Goal: Task Accomplishment & Management: Manage account settings

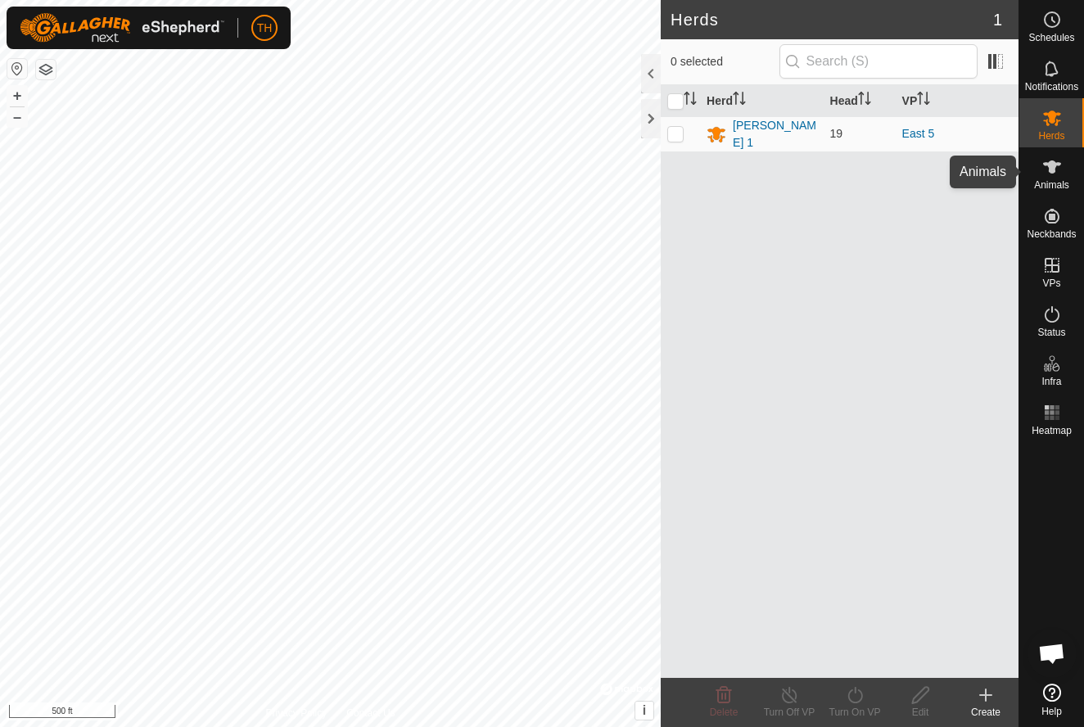
click at [1058, 161] on icon at bounding box center [1052, 167] width 20 height 20
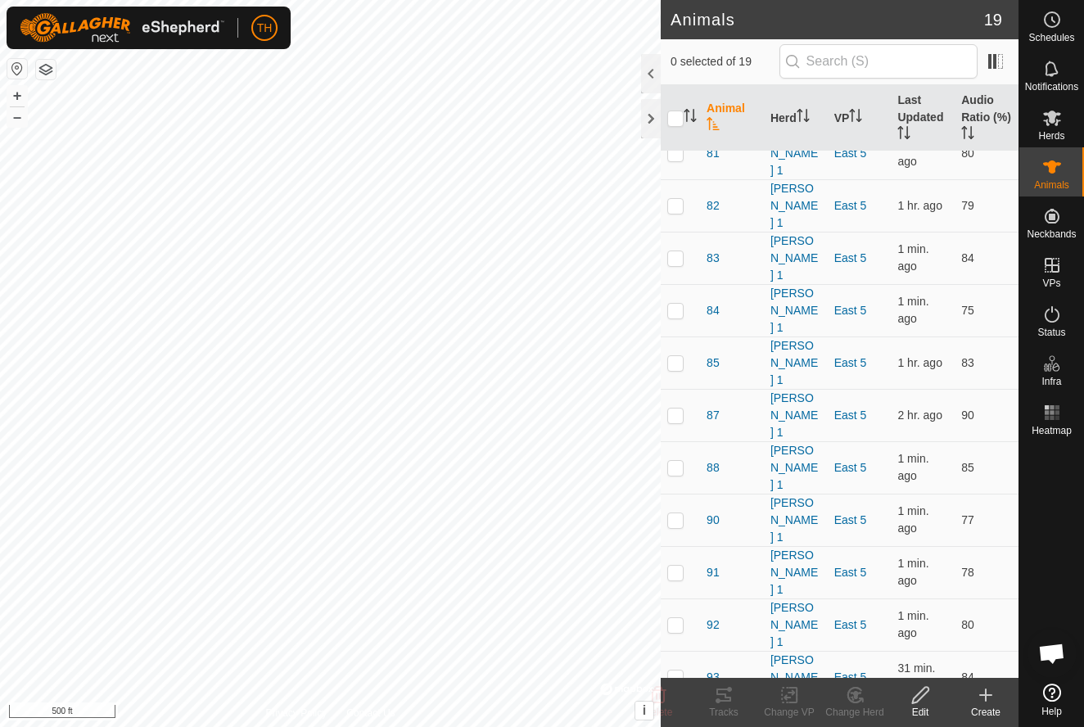
scroll to position [128, 0]
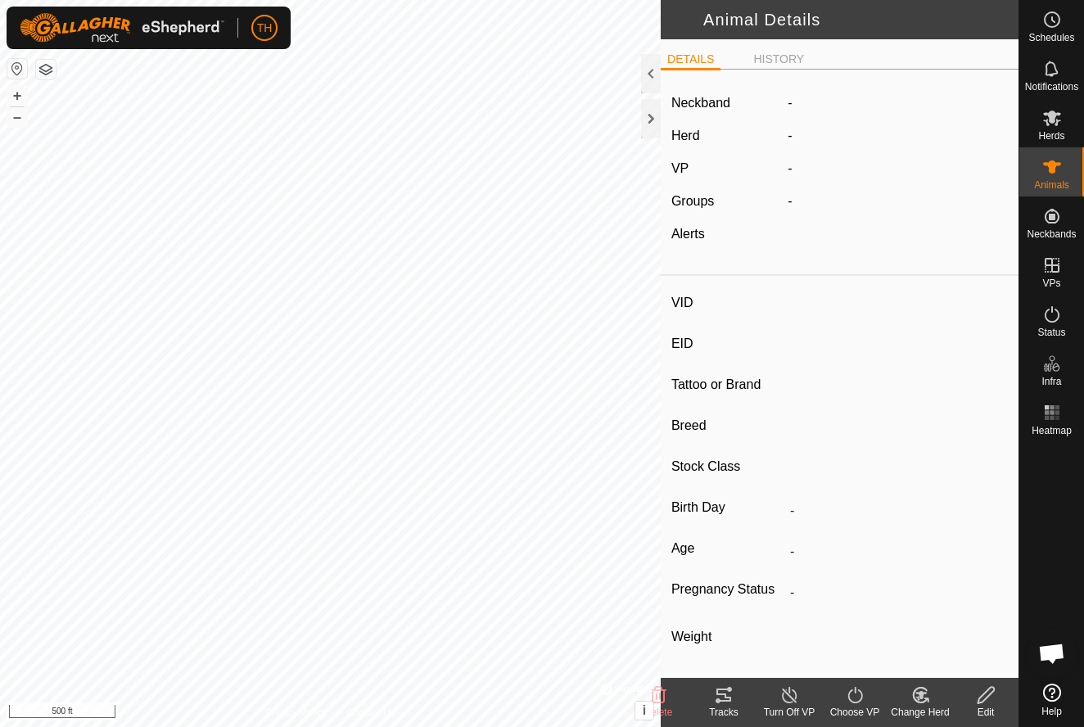
type input "96"
type input "-"
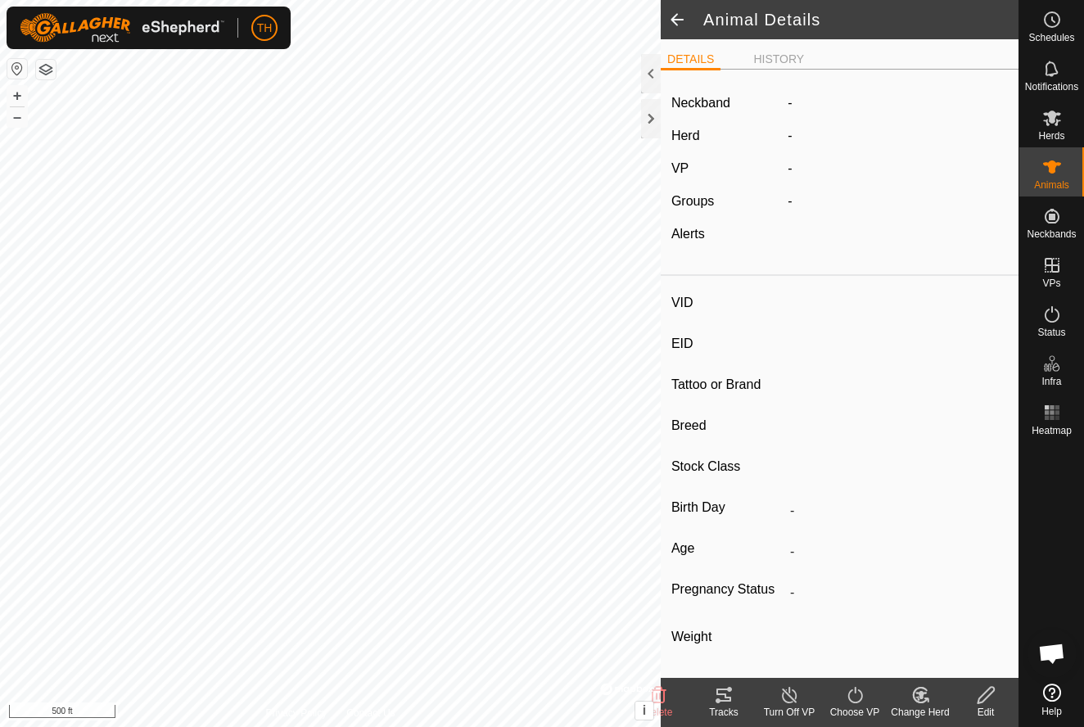
type input "0 kg"
type input "-"
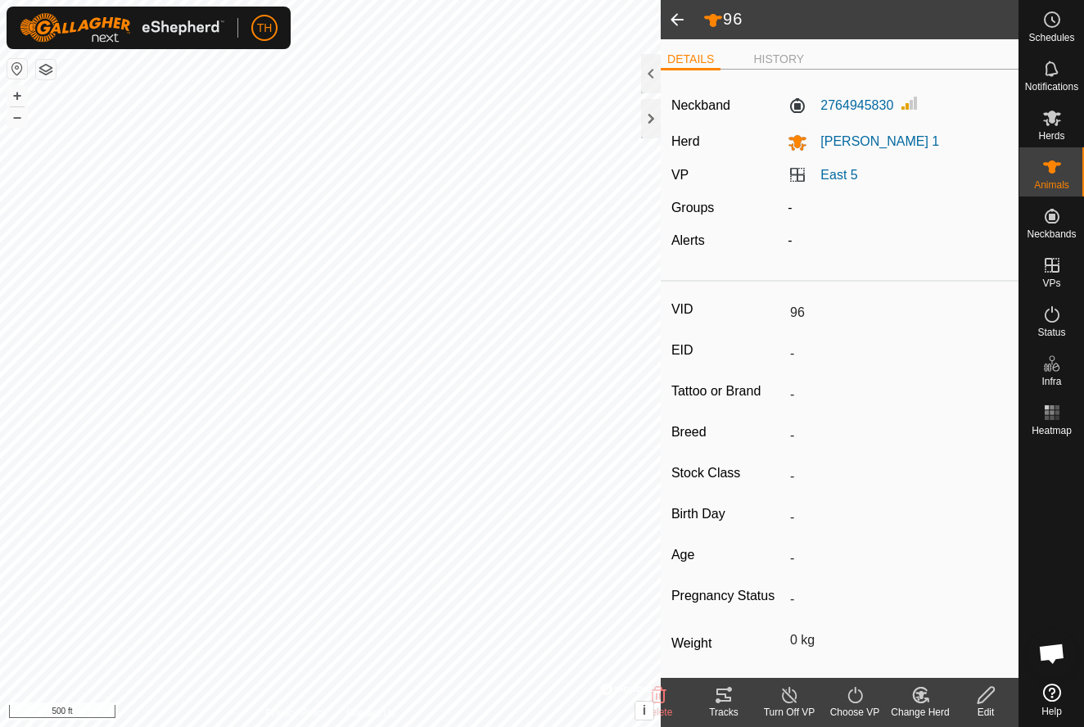
click at [722, 700] on icon at bounding box center [724, 695] width 15 height 13
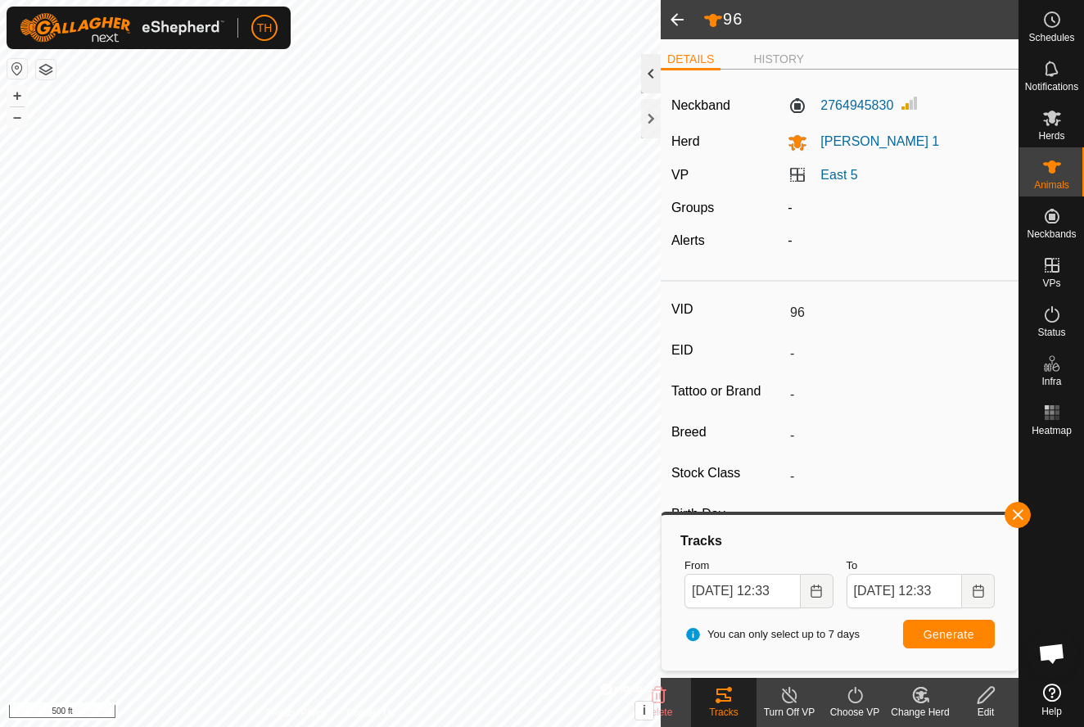
click at [651, 69] on div at bounding box center [651, 73] width 20 height 39
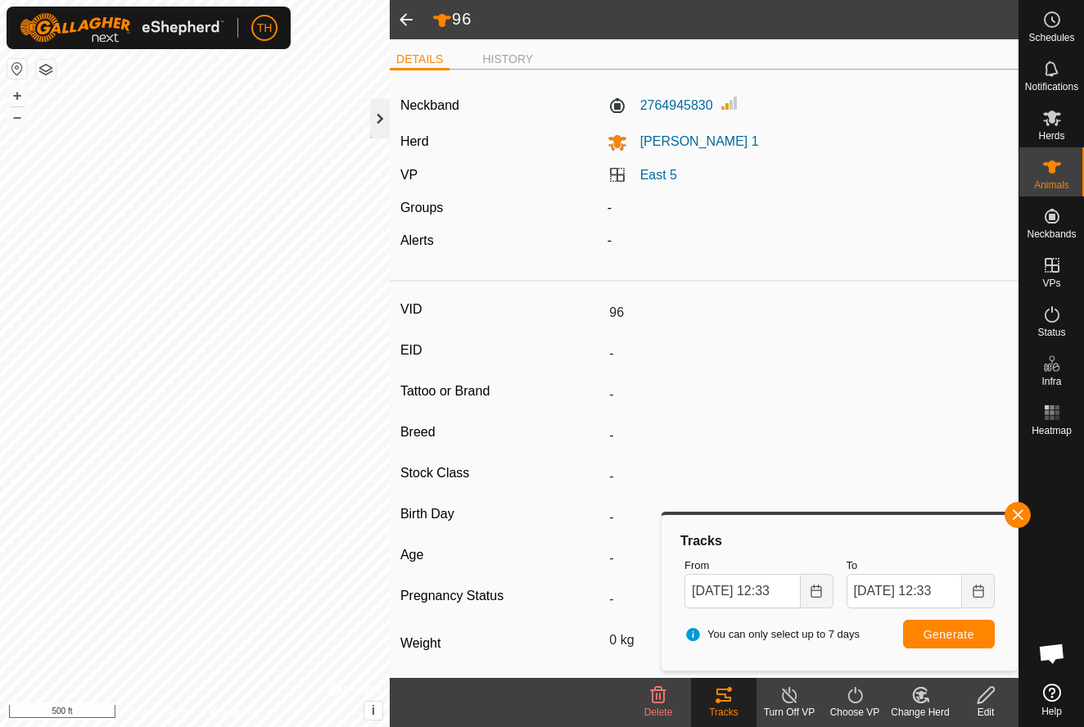
click at [381, 124] on div at bounding box center [380, 118] width 20 height 39
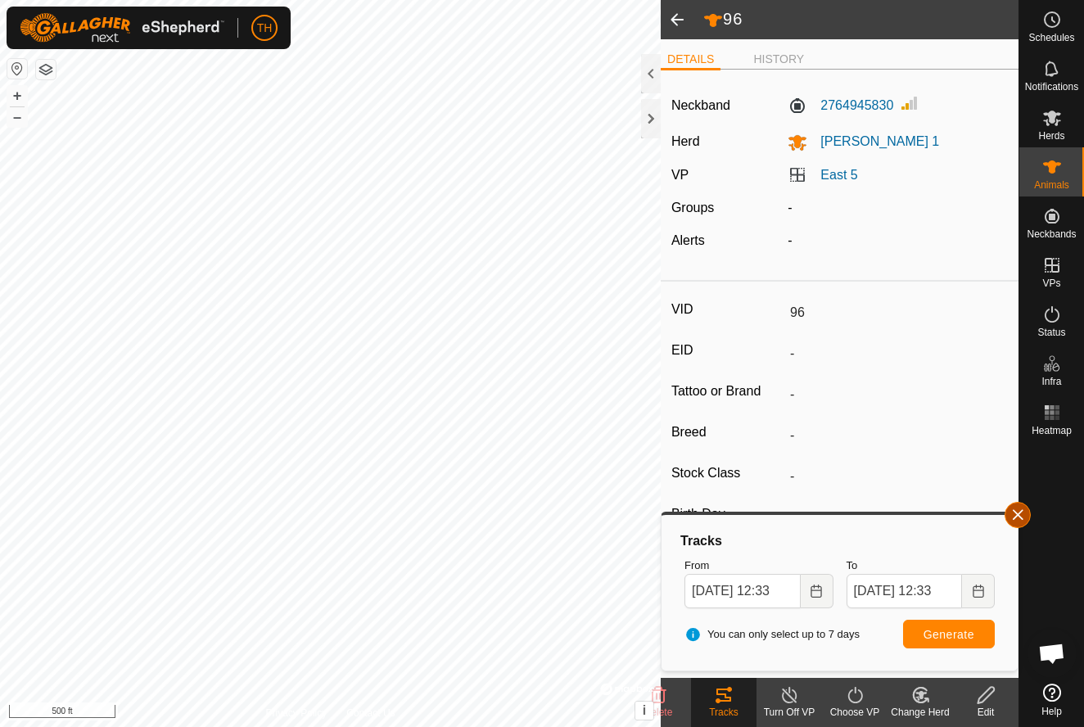
click at [1020, 516] on span "button" at bounding box center [1017, 515] width 13 height 13
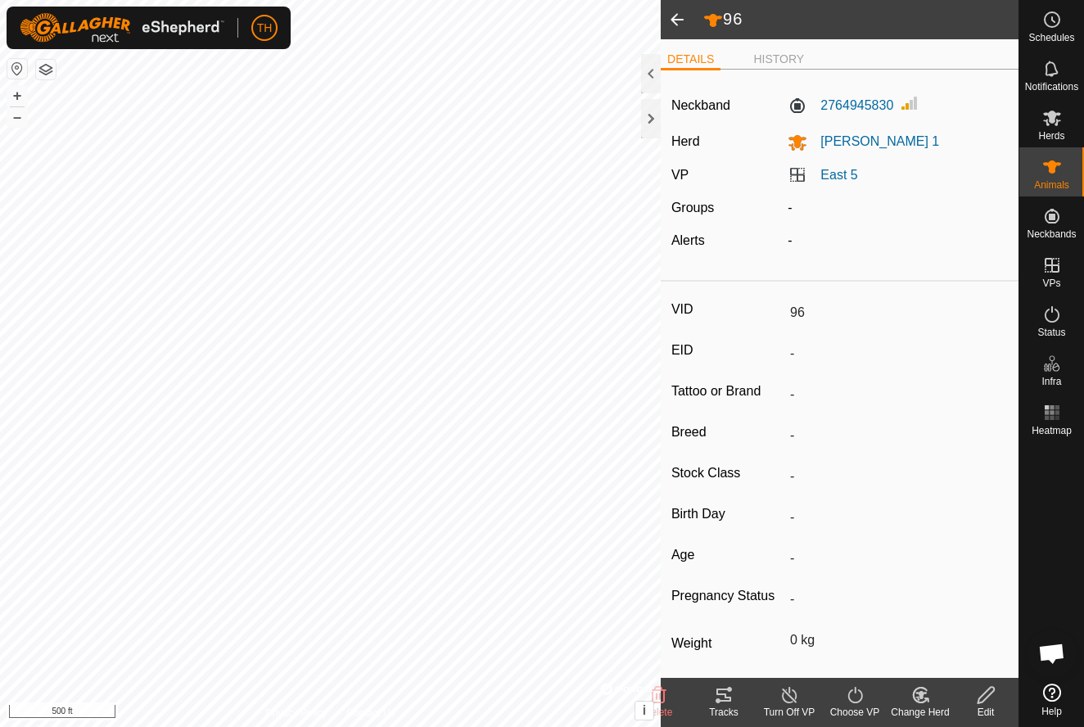
click at [680, 25] on span at bounding box center [677, 19] width 33 height 39
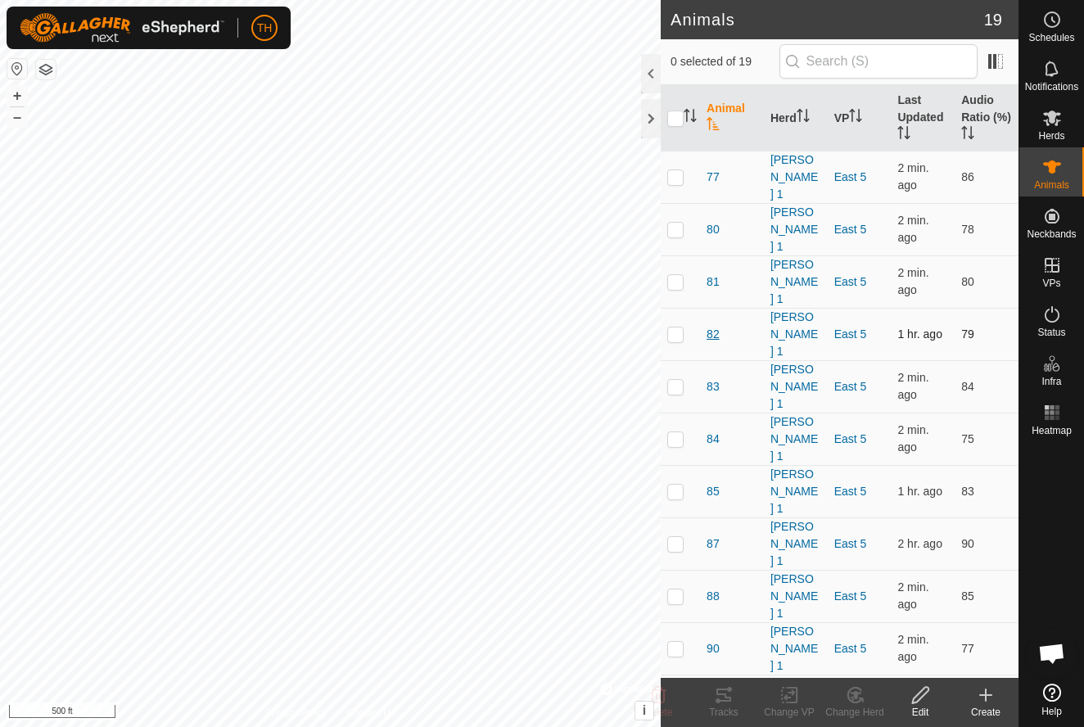
click at [715, 326] on span "82" at bounding box center [713, 334] width 13 height 17
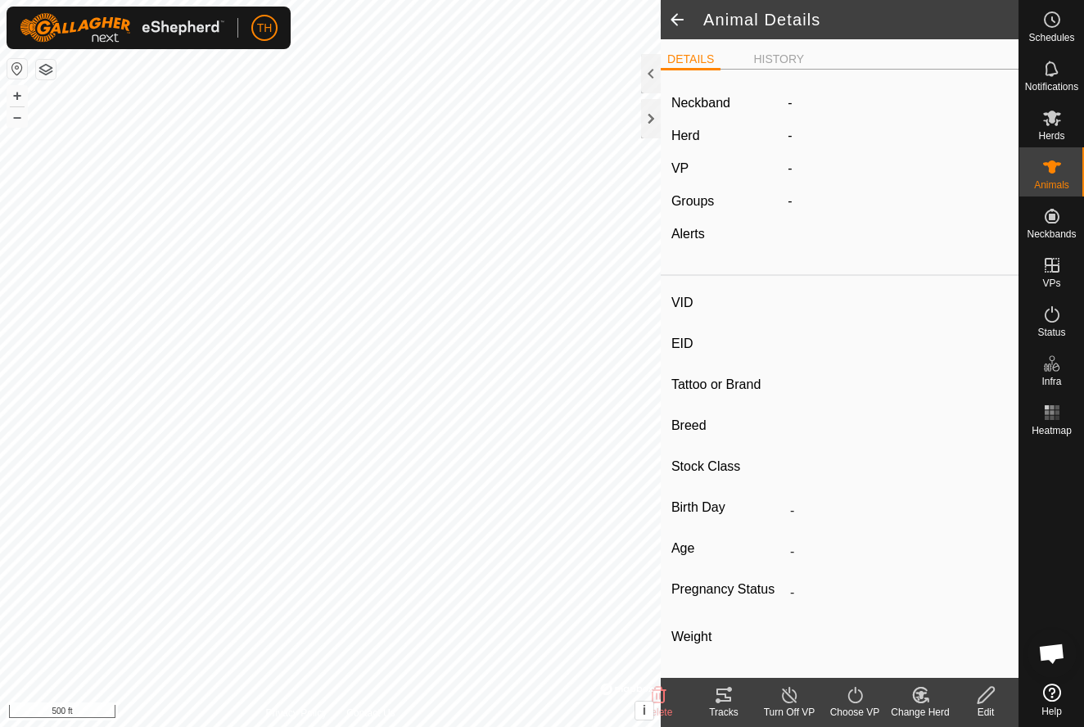
type input "82"
type input "-"
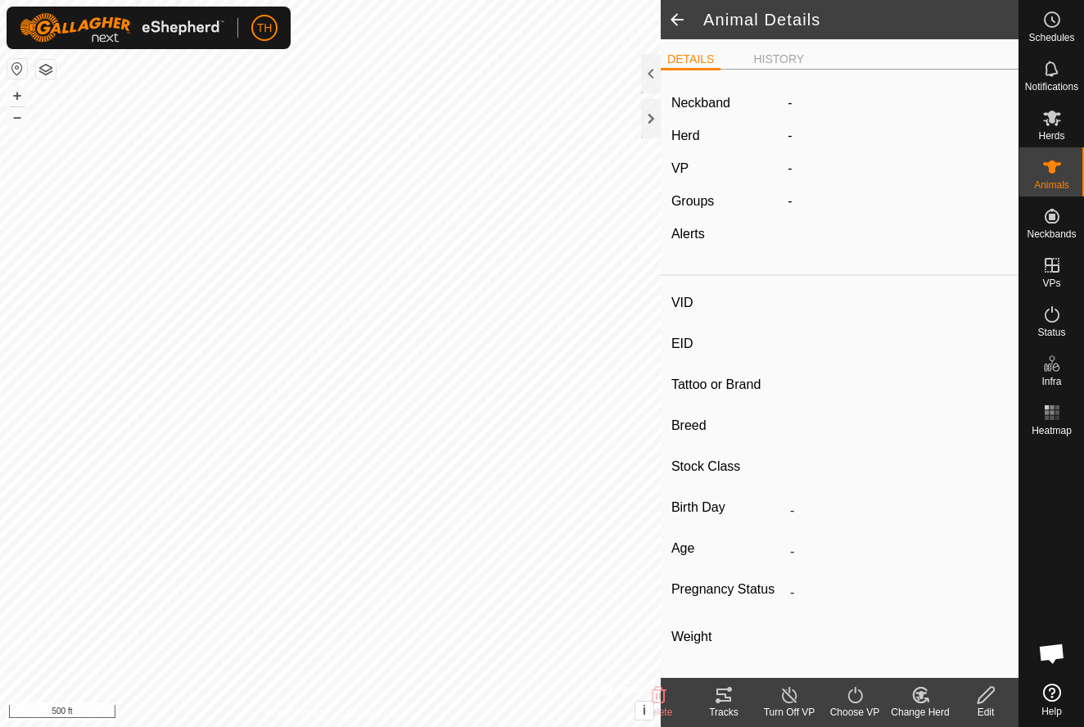
type input "0 kg"
type input "-"
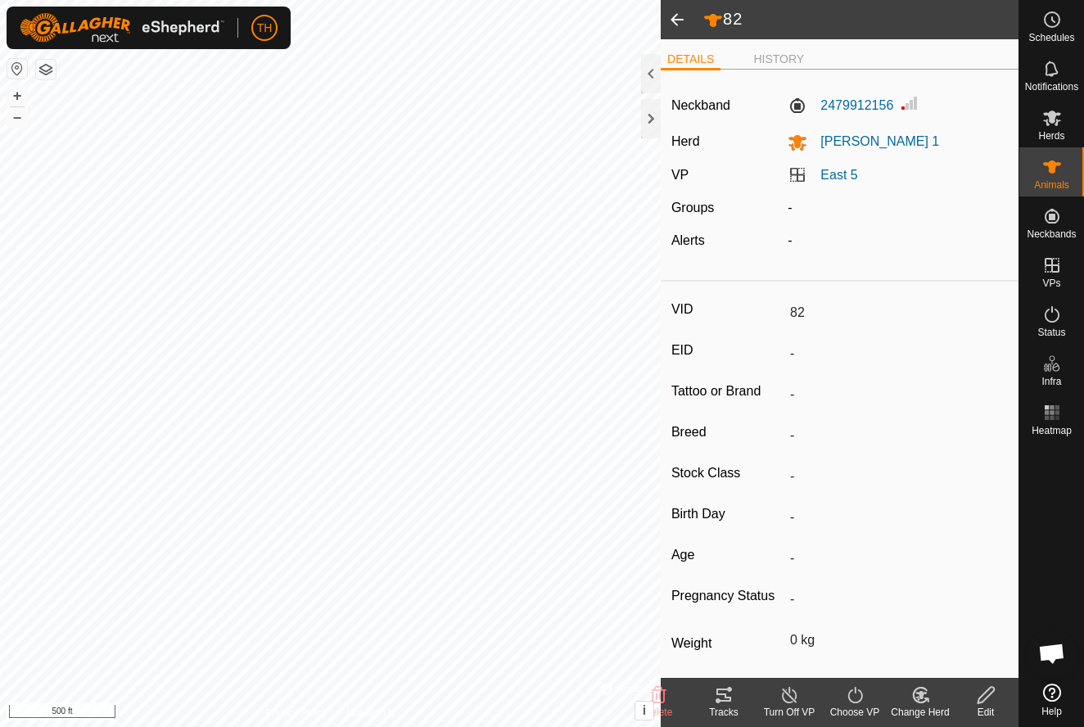
click at [719, 701] on icon at bounding box center [724, 695] width 15 height 13
